Goal: Transaction & Acquisition: Book appointment/travel/reservation

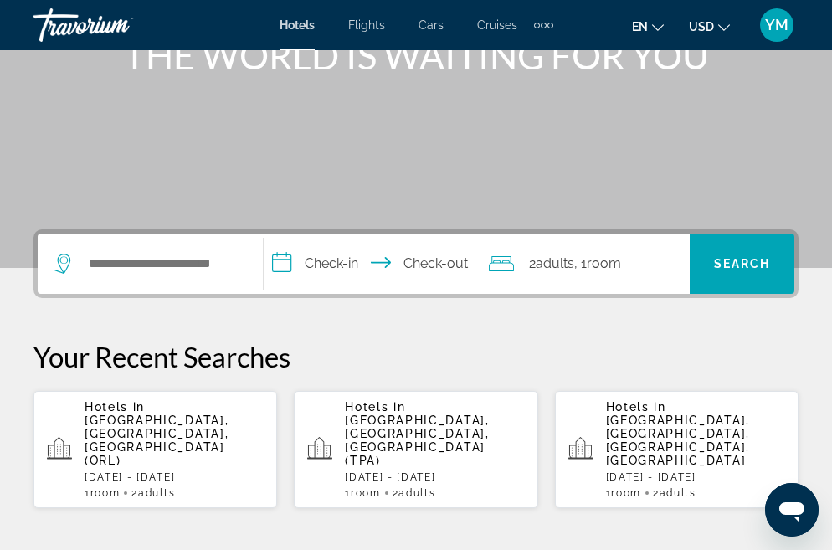
scroll to position [251, 0]
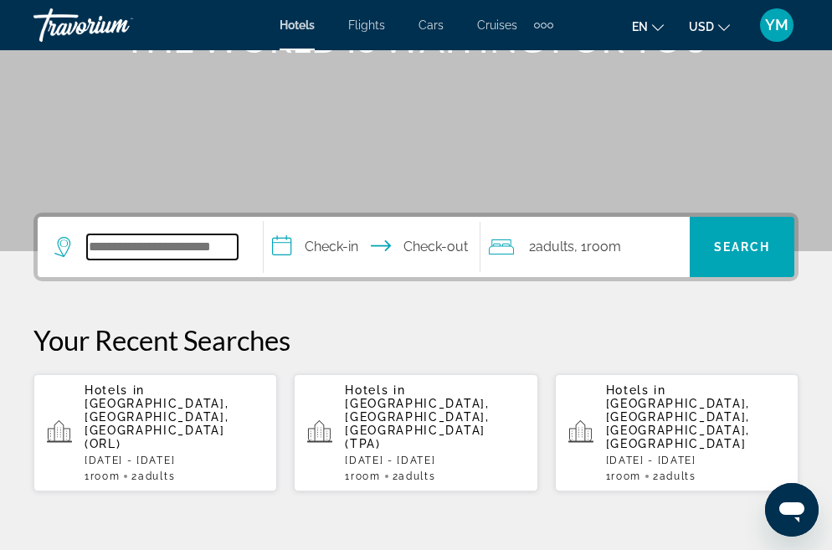
click at [152, 245] on input "Search widget" at bounding box center [162, 246] width 151 height 25
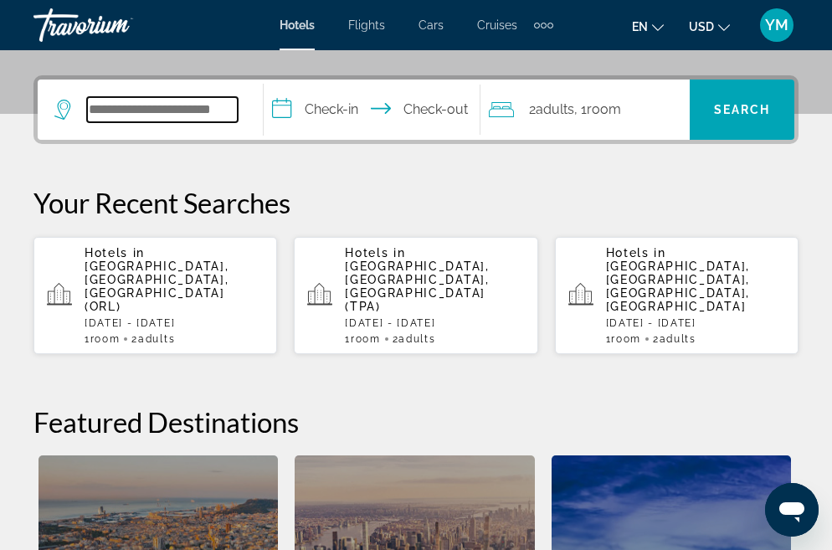
scroll to position [409, 0]
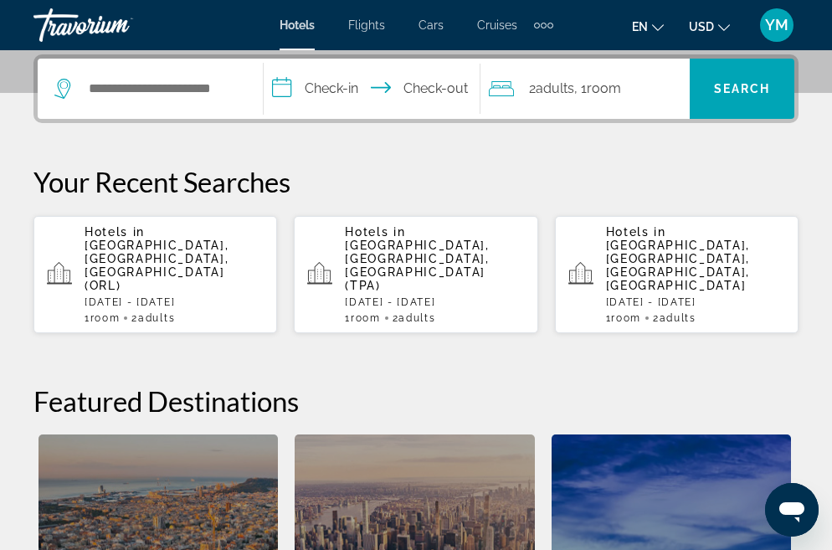
click at [163, 296] on p "[DATE] - [DATE]" at bounding box center [174, 302] width 179 height 12
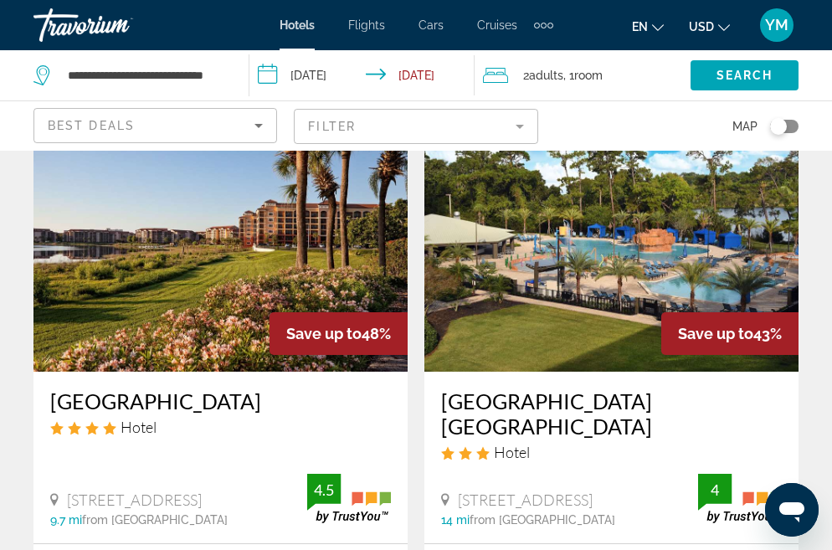
scroll to position [921, 0]
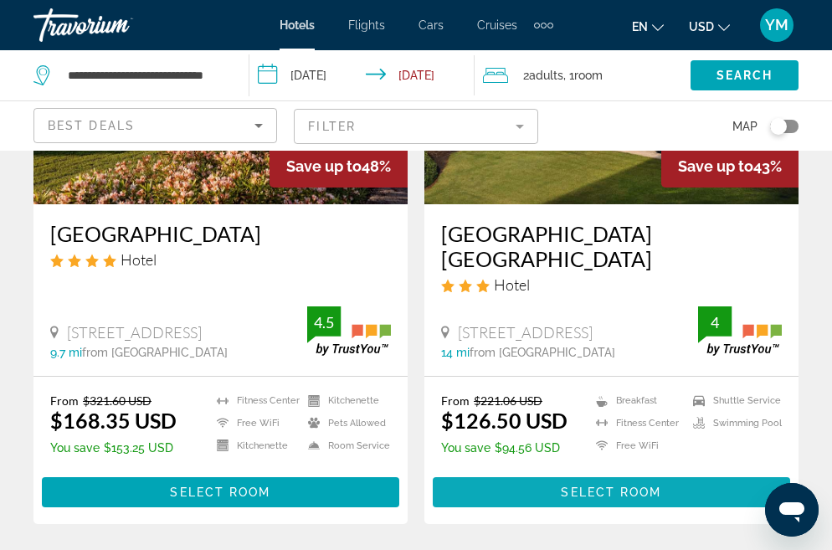
click at [590, 486] on span "Select Room" at bounding box center [611, 492] width 100 height 13
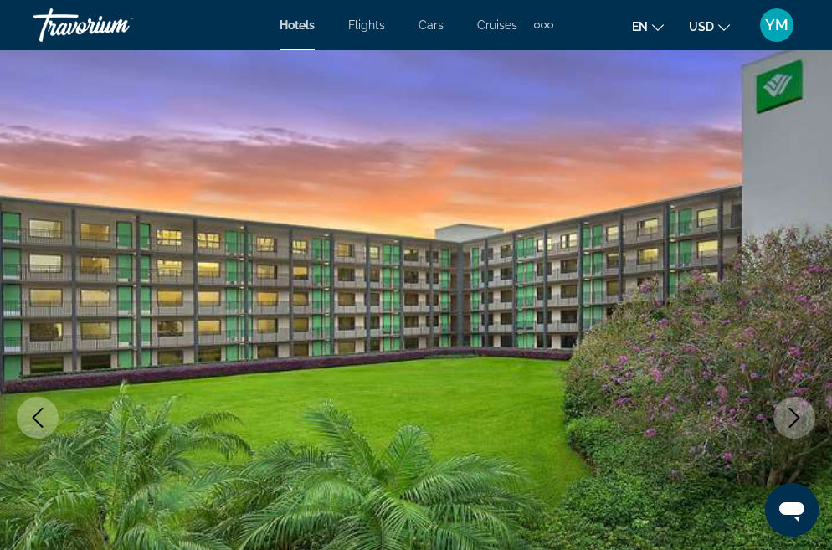
scroll to position [84, 0]
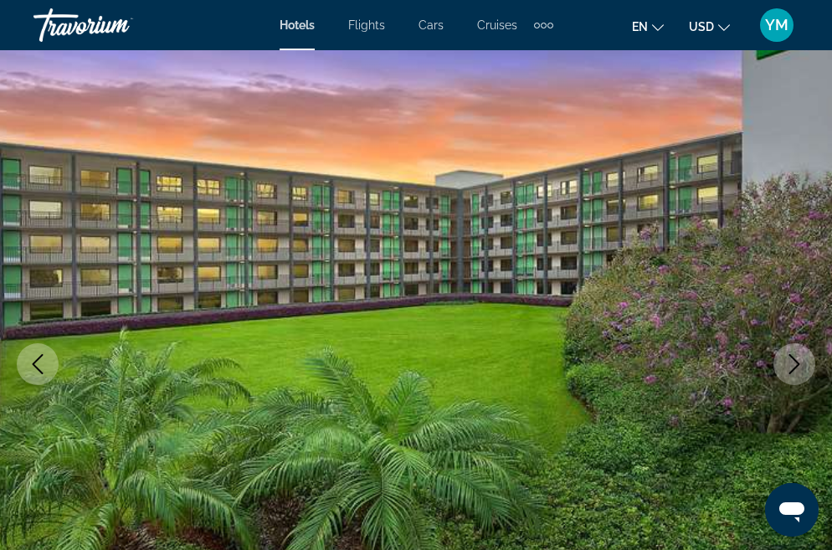
click at [783, 368] on button "Next image" at bounding box center [795, 364] width 42 height 42
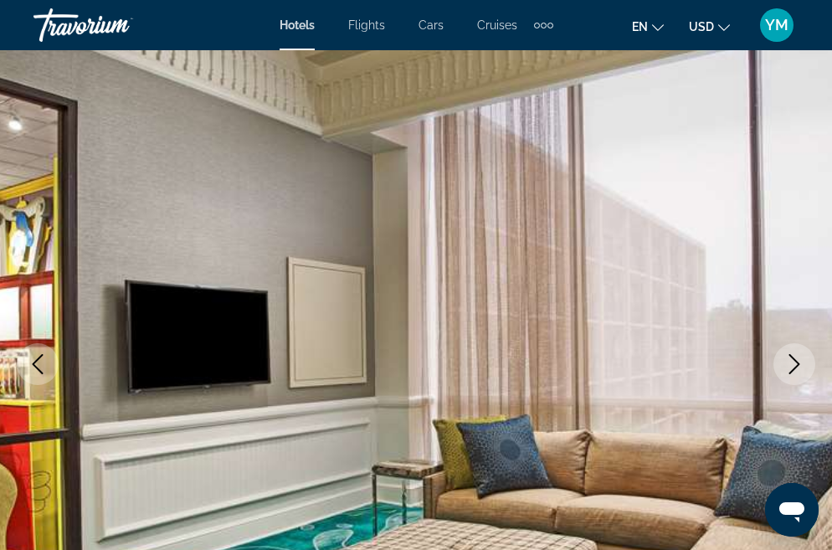
click at [783, 368] on button "Next image" at bounding box center [795, 364] width 42 height 42
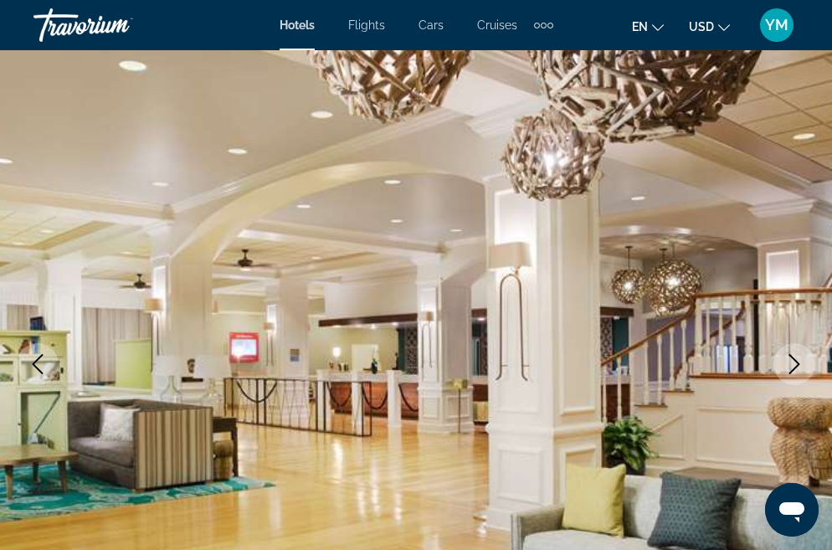
click at [783, 367] on button "Next image" at bounding box center [795, 364] width 42 height 42
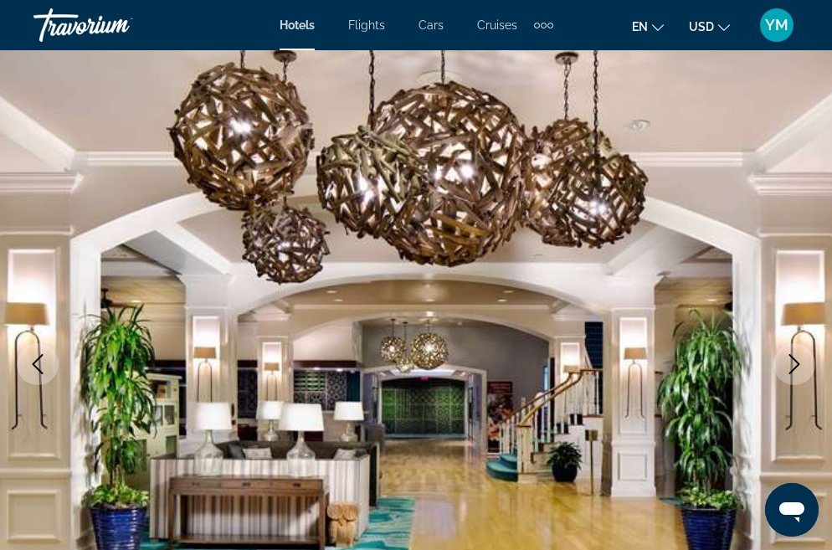
click at [783, 367] on button "Next image" at bounding box center [795, 364] width 42 height 42
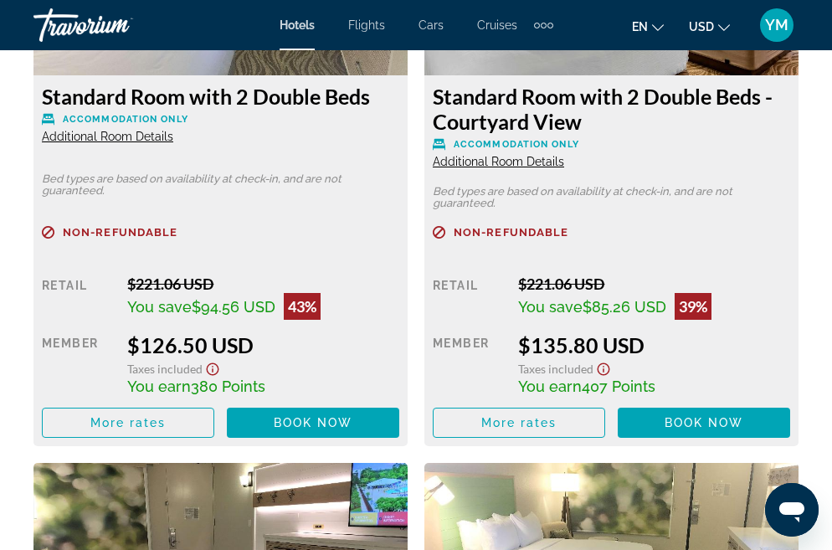
scroll to position [3015, 0]
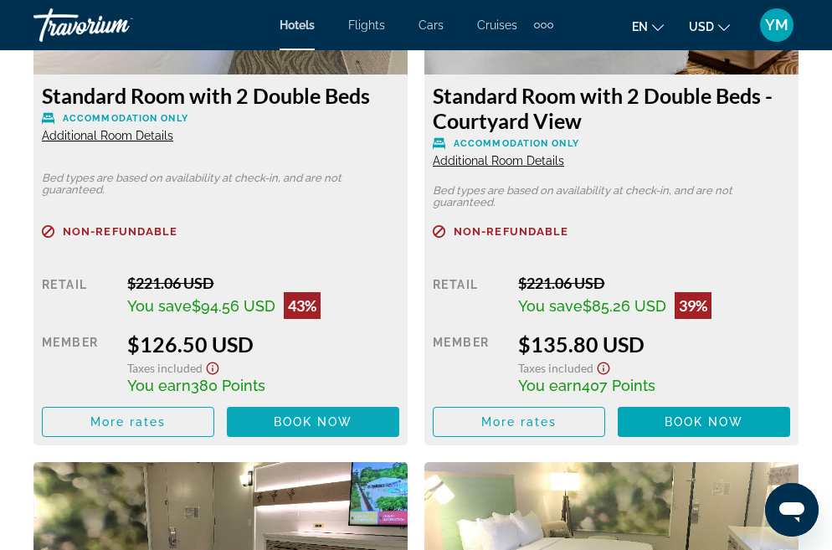
click at [274, 419] on span "Book now" at bounding box center [314, 421] width 80 height 13
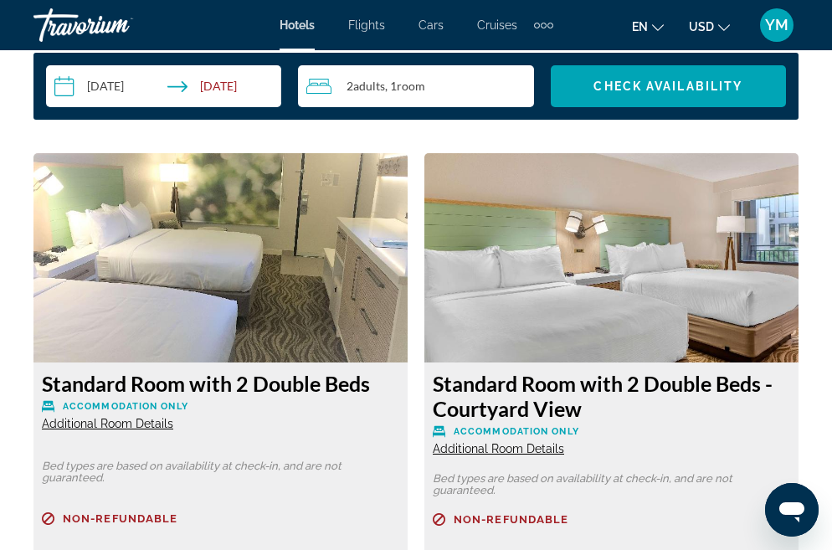
scroll to position [2680, 0]
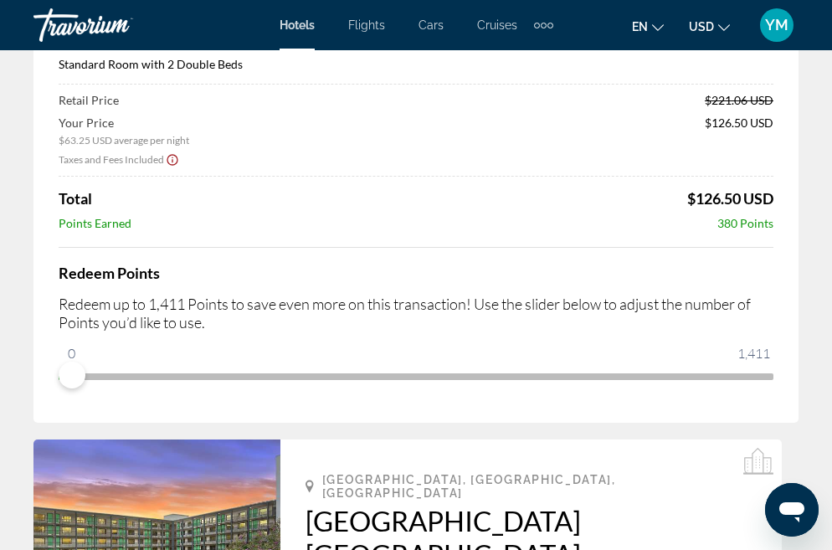
scroll to position [167, 0]
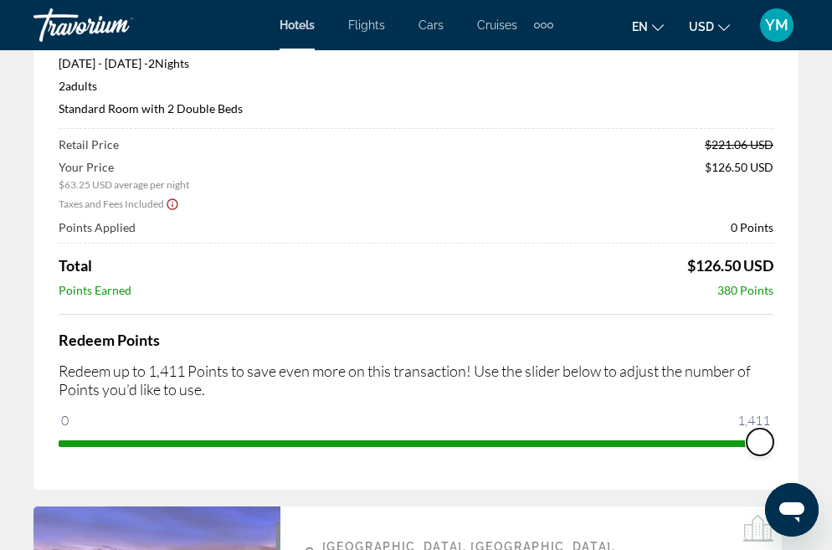
drag, startPoint x: 76, startPoint y: 418, endPoint x: 811, endPoint y: 451, distance: 735.2
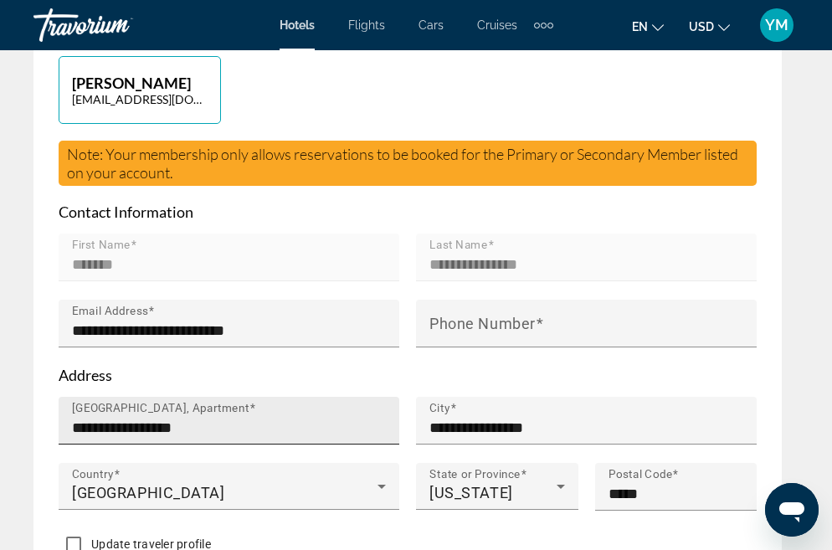
scroll to position [1089, 0]
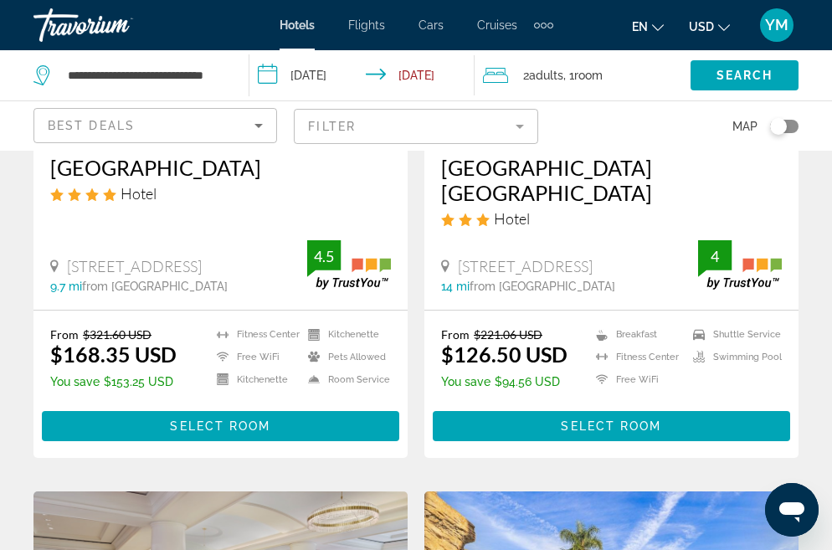
scroll to position [1005, 0]
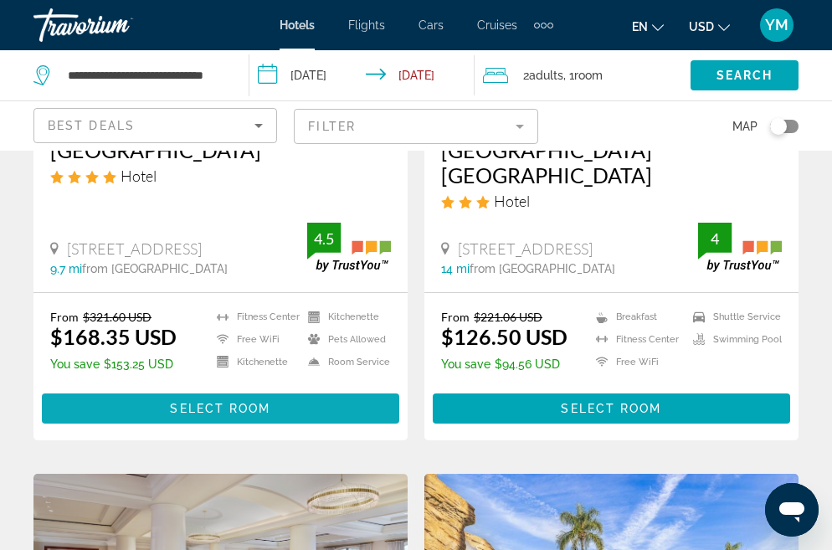
click at [245, 402] on span "Select Room" at bounding box center [220, 408] width 100 height 13
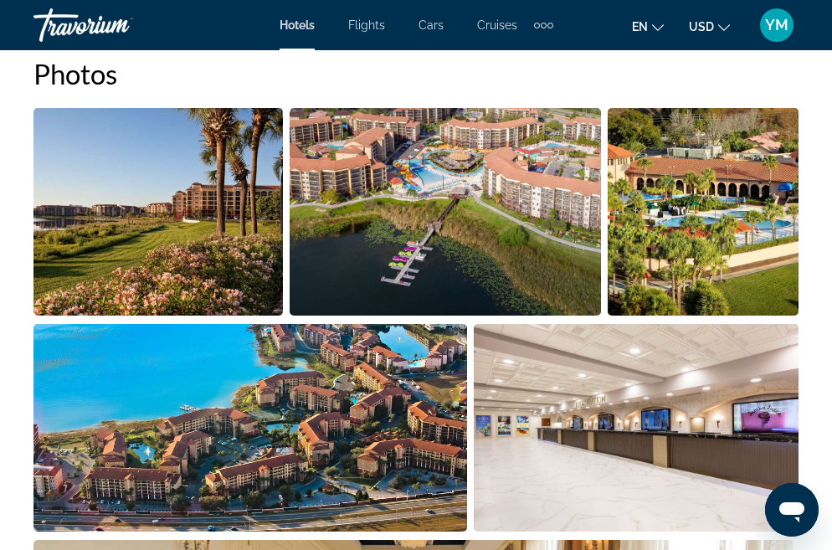
scroll to position [1507, 0]
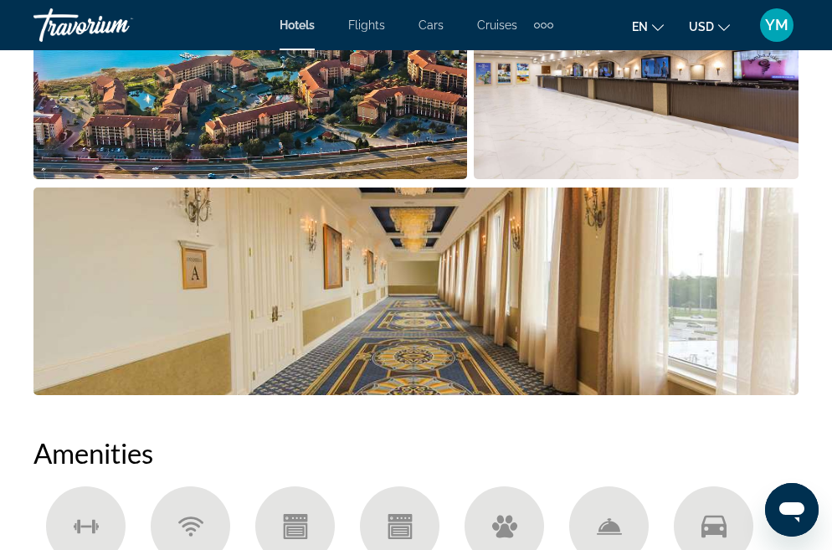
click at [572, 391] on img "Open full-screen image slider" at bounding box center [415, 292] width 765 height 208
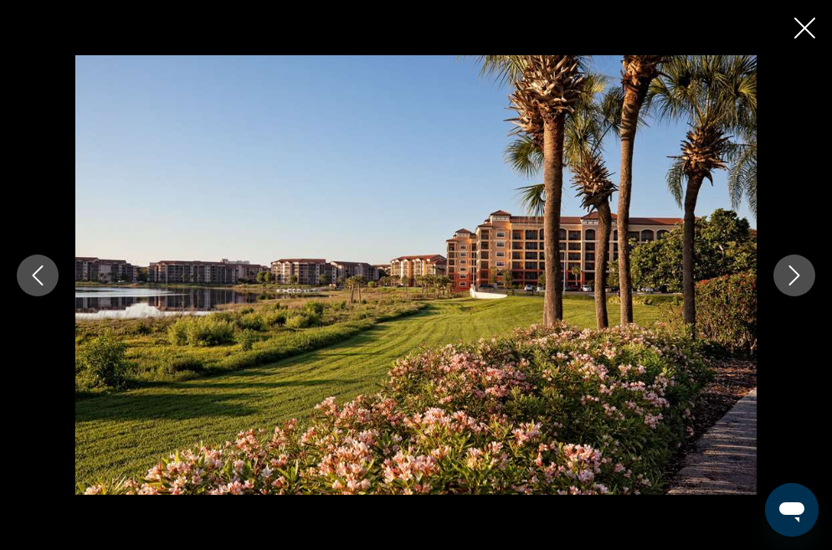
scroll to position [1759, 0]
click at [796, 283] on icon "Next image" at bounding box center [795, 275] width 20 height 20
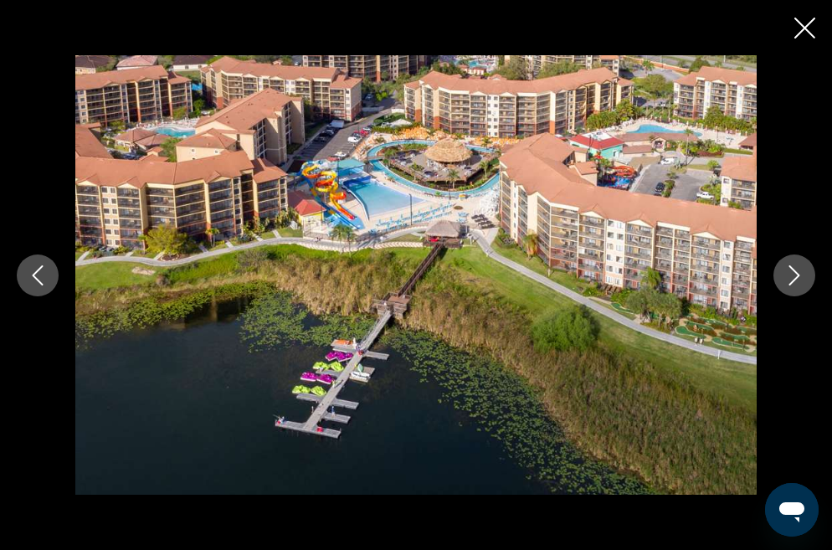
click at [792, 283] on icon "Next image" at bounding box center [795, 275] width 11 height 20
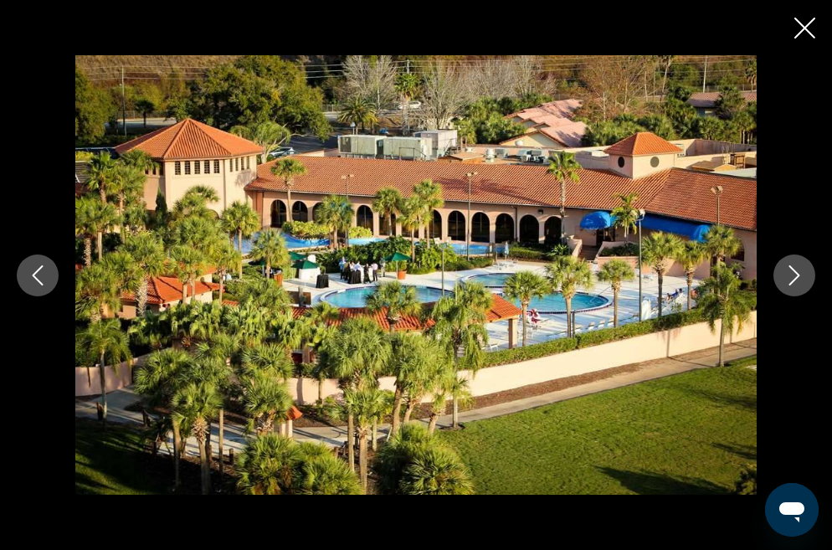
click at [790, 284] on icon "Next image" at bounding box center [795, 275] width 11 height 20
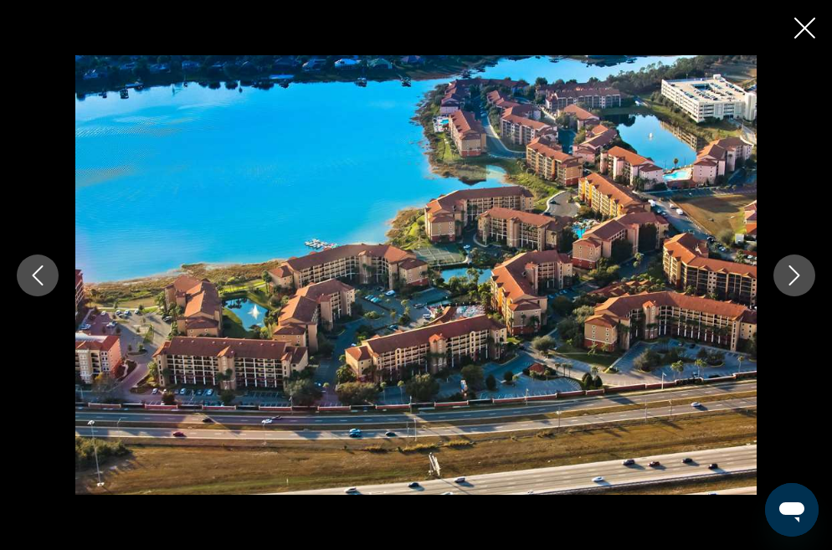
click at [796, 38] on icon "Close slideshow" at bounding box center [805, 28] width 21 height 21
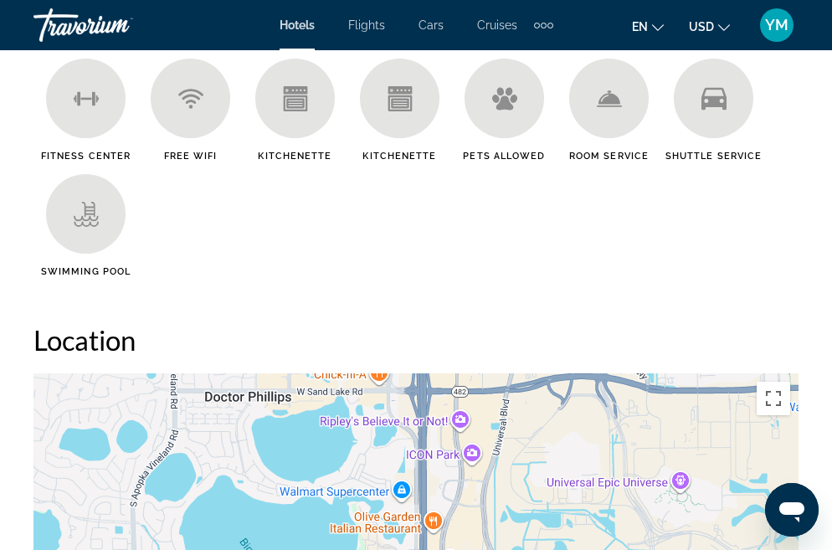
scroll to position [1926, 0]
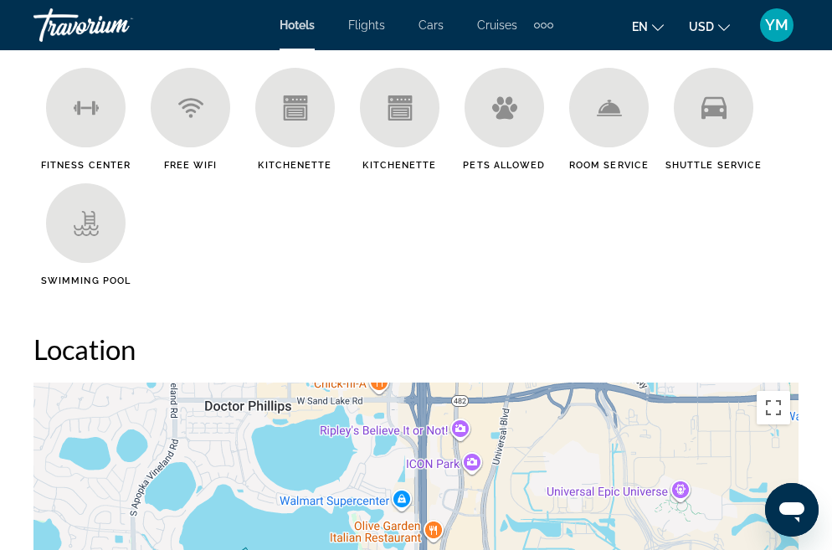
click at [57, 28] on div "Travorium" at bounding box center [116, 25] width 167 height 44
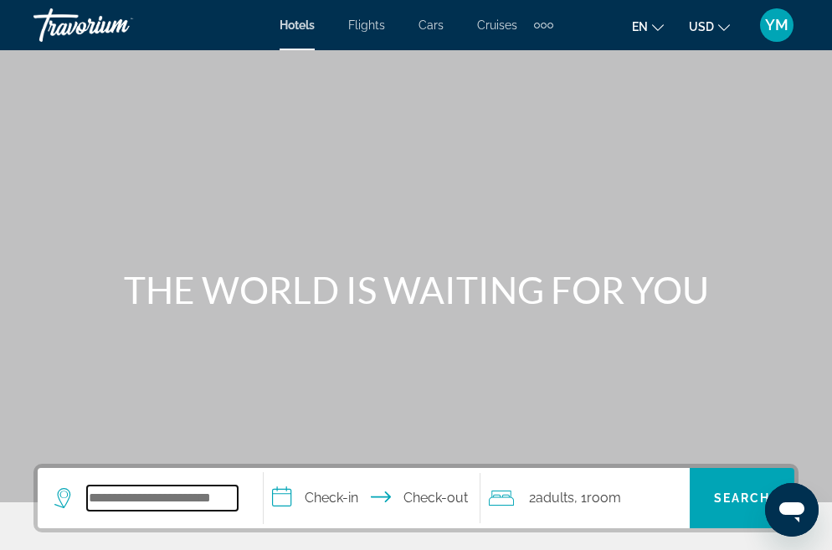
click at [99, 501] on input "Search widget" at bounding box center [162, 498] width 151 height 25
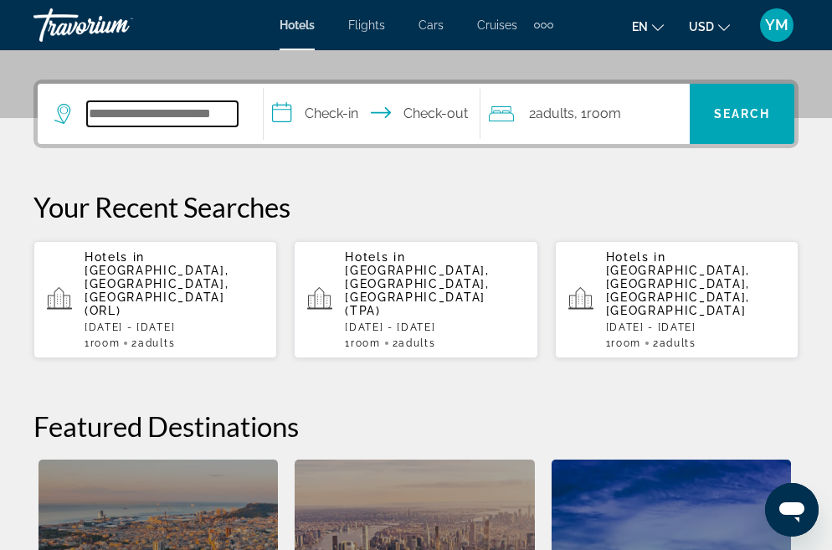
scroll to position [409, 0]
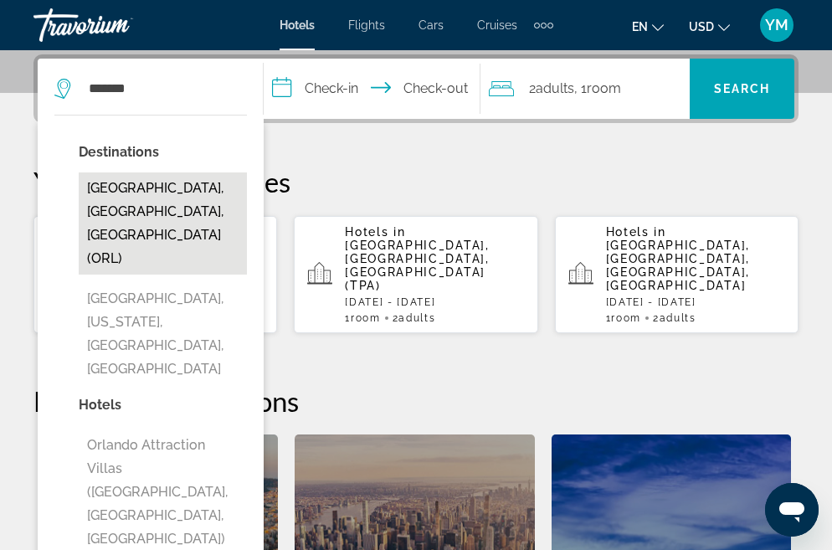
click at [193, 199] on button "[GEOGRAPHIC_DATA], [GEOGRAPHIC_DATA], [GEOGRAPHIC_DATA] (ORL)" at bounding box center [163, 224] width 168 height 102
type input "**********"
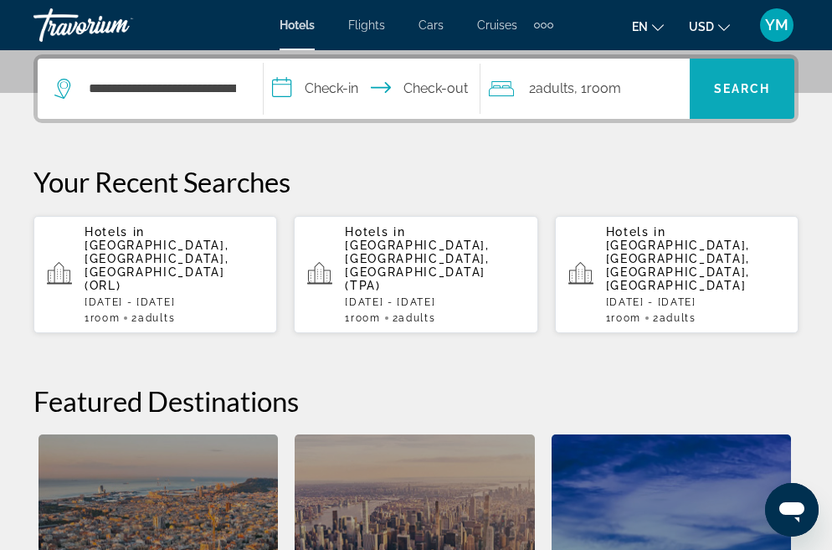
click at [731, 95] on span "Search widget" at bounding box center [742, 89] width 105 height 40
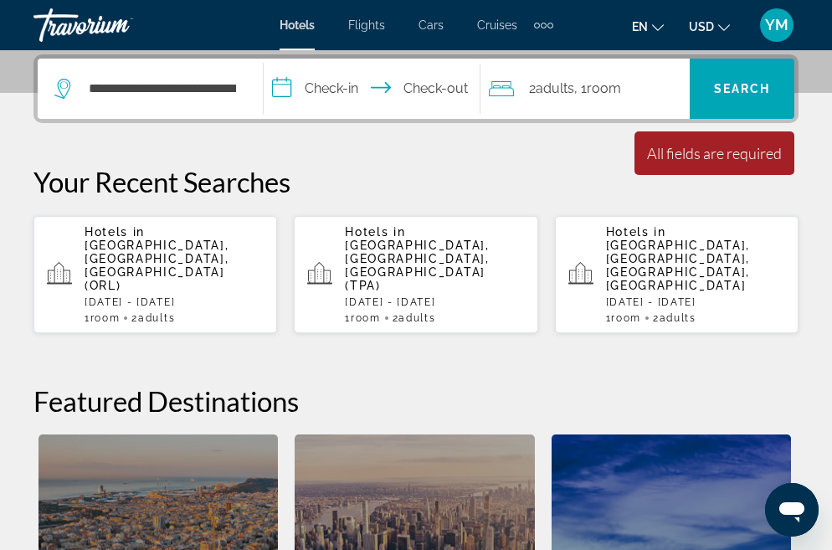
drag, startPoint x: 385, startPoint y: 86, endPoint x: 362, endPoint y: 86, distance: 23.4
click at [384, 86] on input "**********" at bounding box center [376, 91] width 224 height 65
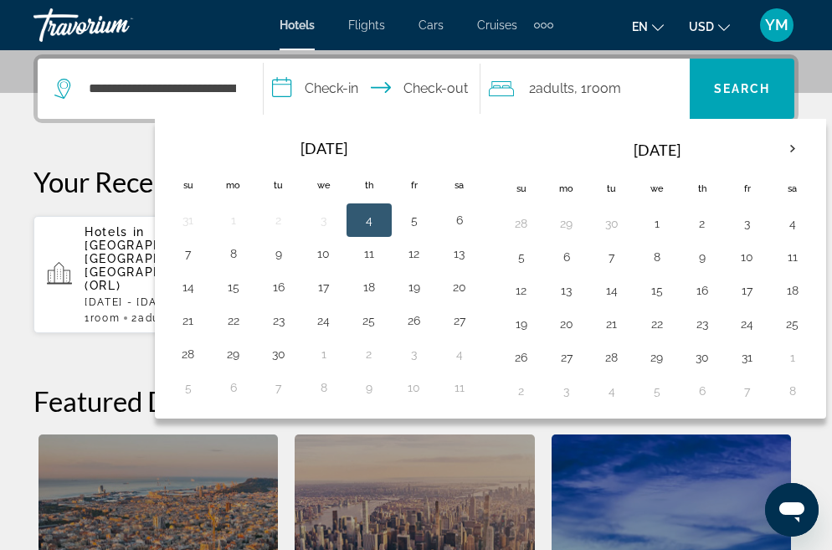
click at [340, 85] on input "**********" at bounding box center [376, 91] width 224 height 65
click at [413, 260] on button "12" at bounding box center [414, 253] width 27 height 23
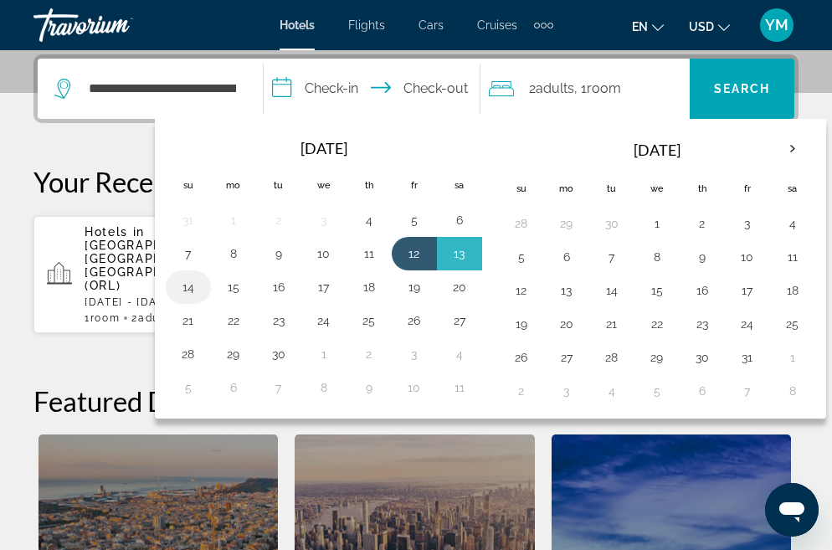
click at [188, 299] on td "14" at bounding box center [188, 286] width 45 height 33
click at [191, 288] on button "14" at bounding box center [188, 287] width 27 height 23
type input "**********"
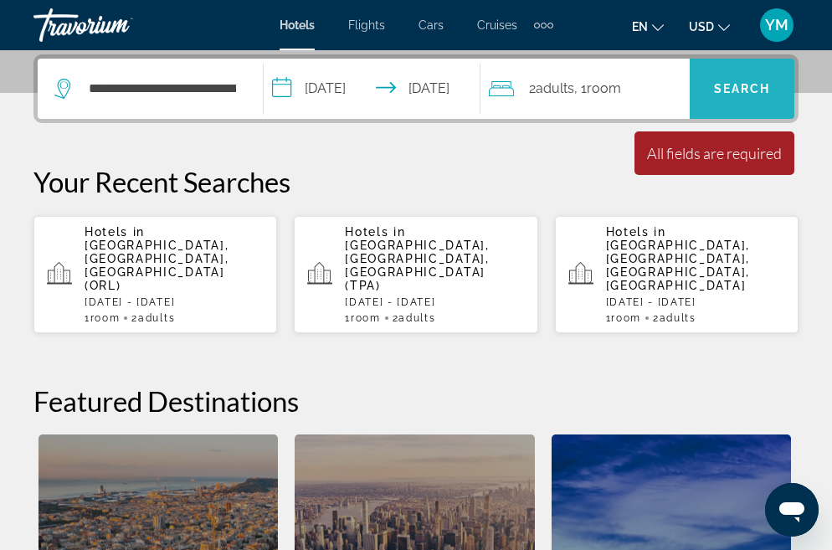
click at [755, 102] on span "Search widget" at bounding box center [742, 89] width 105 height 40
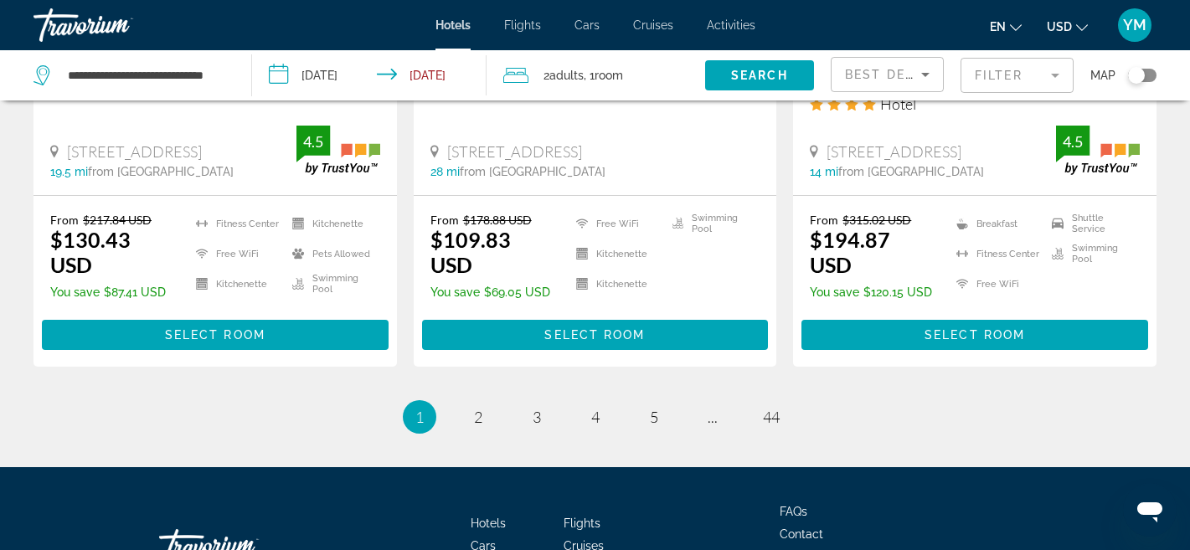
scroll to position [2372, 0]
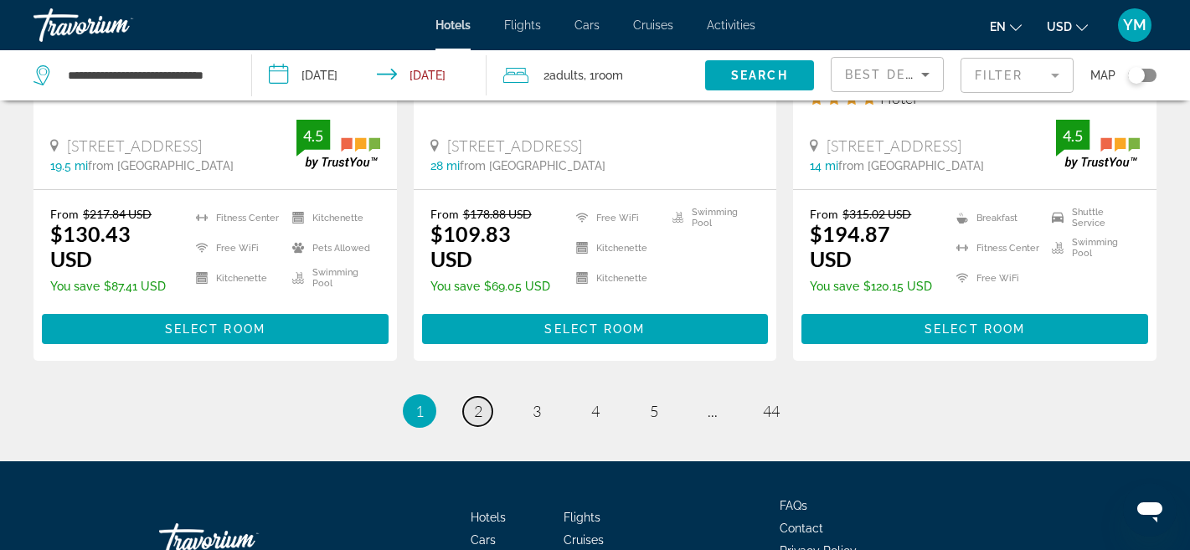
click at [478, 402] on span "2" at bounding box center [478, 411] width 8 height 18
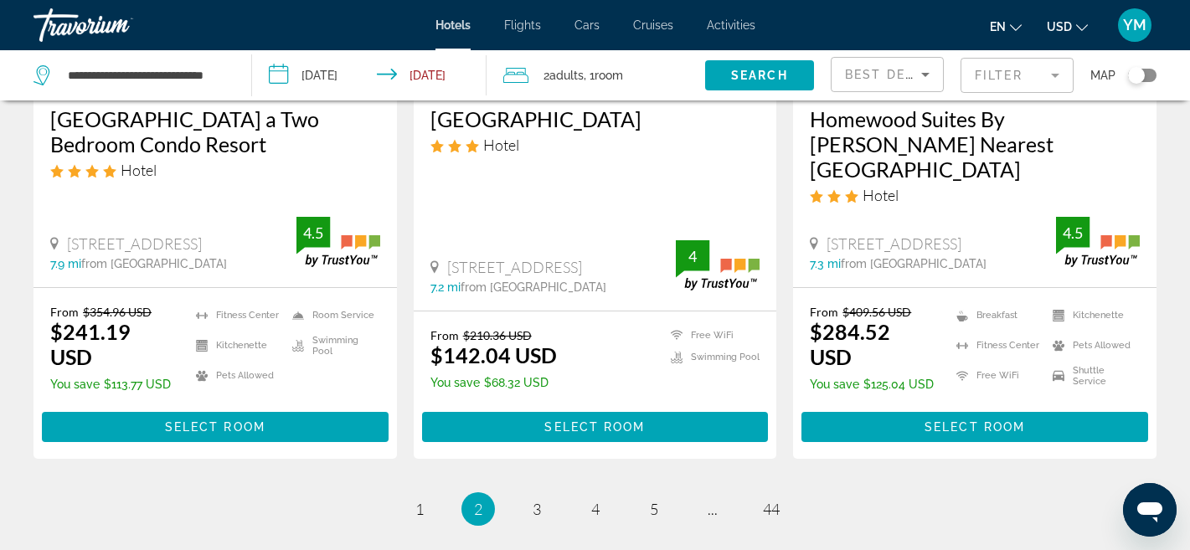
scroll to position [2403, 0]
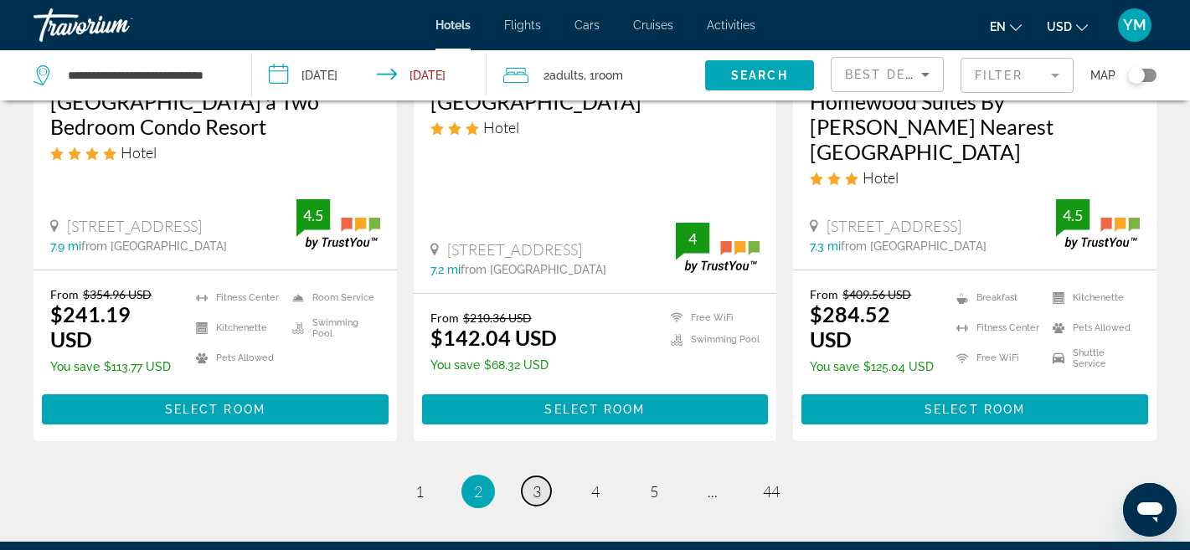
click at [533, 482] on span "3" at bounding box center [537, 491] width 8 height 18
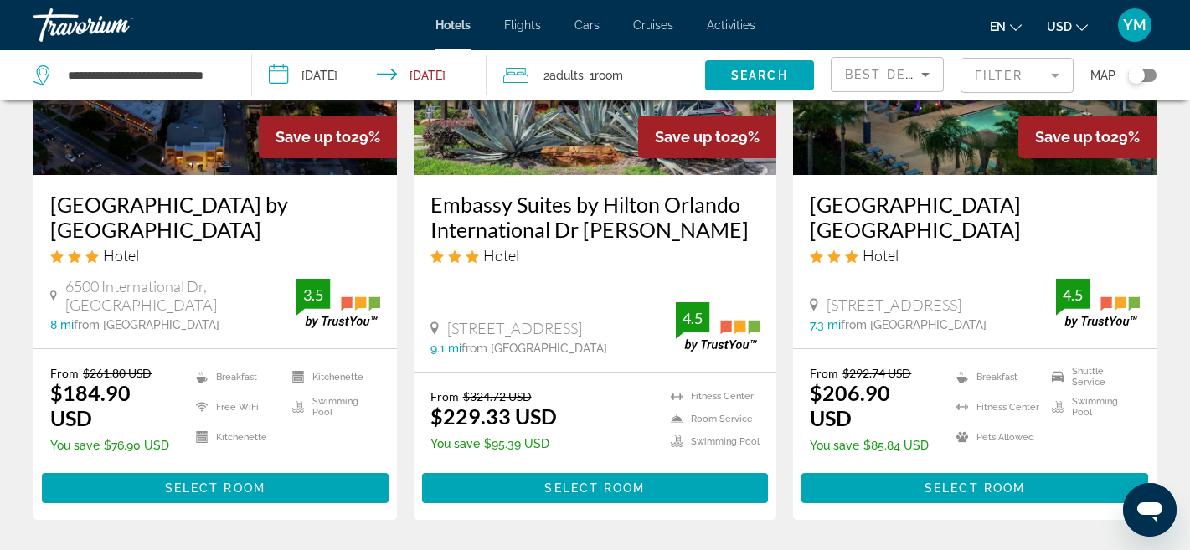
scroll to position [2396, 0]
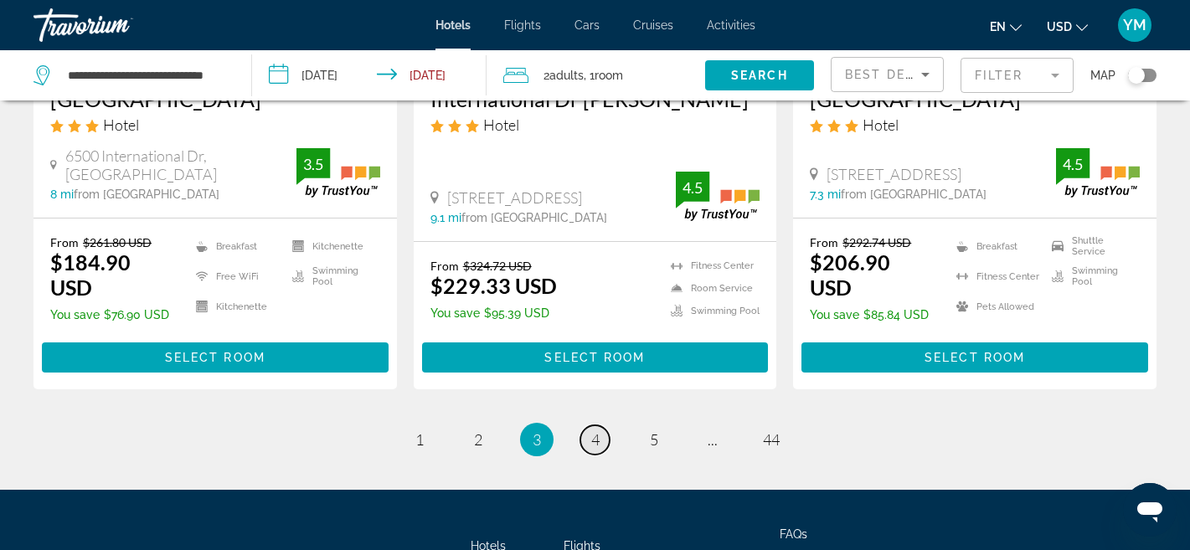
click at [602, 425] on link "page 4" at bounding box center [594, 439] width 29 height 29
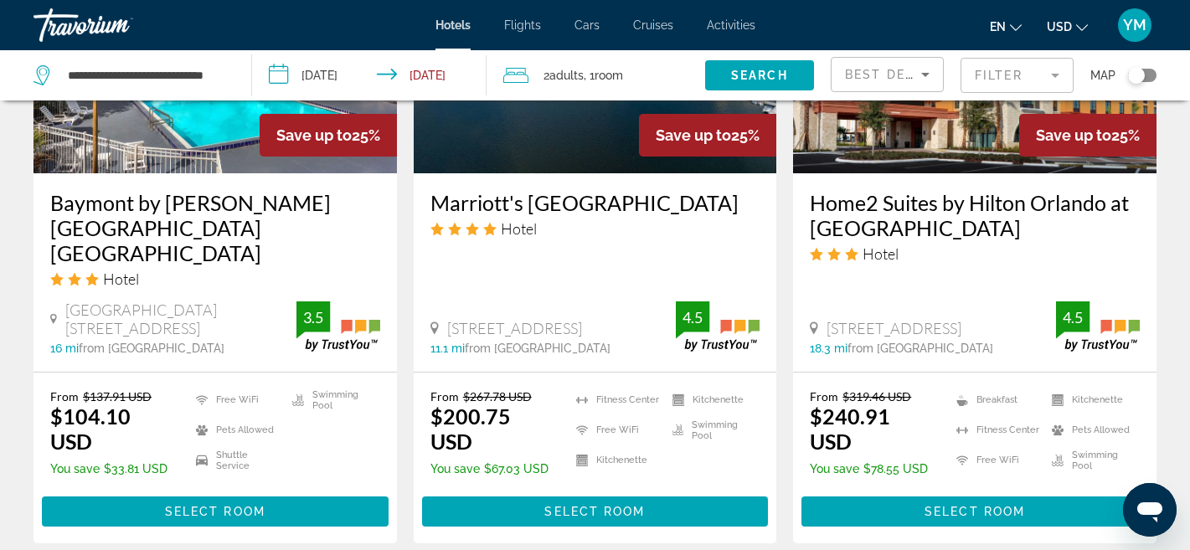
scroll to position [2372, 0]
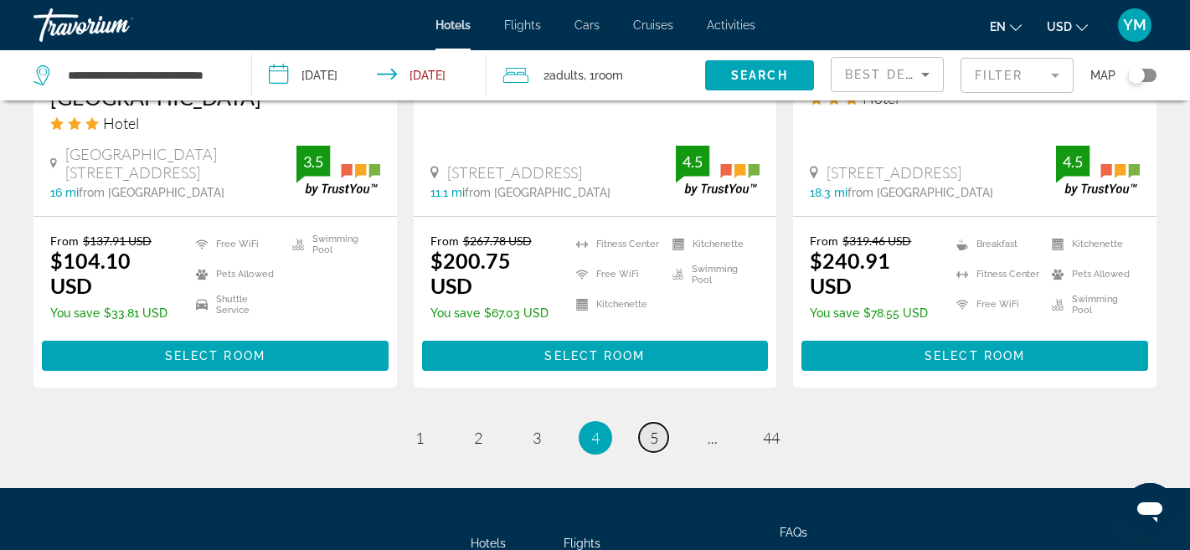
click at [652, 429] on span "5" at bounding box center [654, 438] width 8 height 18
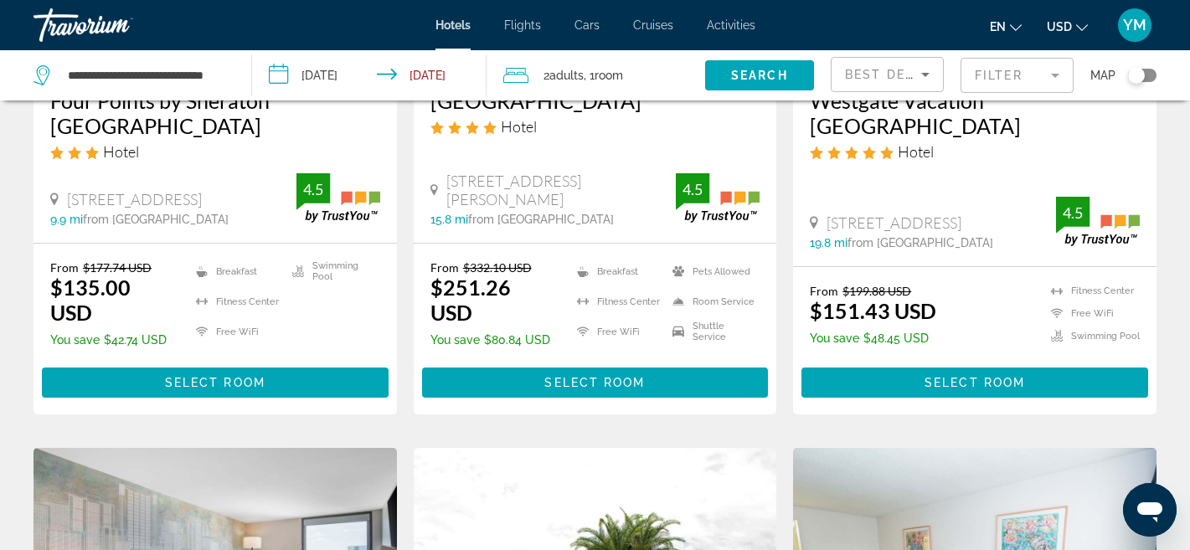
scroll to position [335, 0]
